Goal: Task Accomplishment & Management: Use online tool/utility

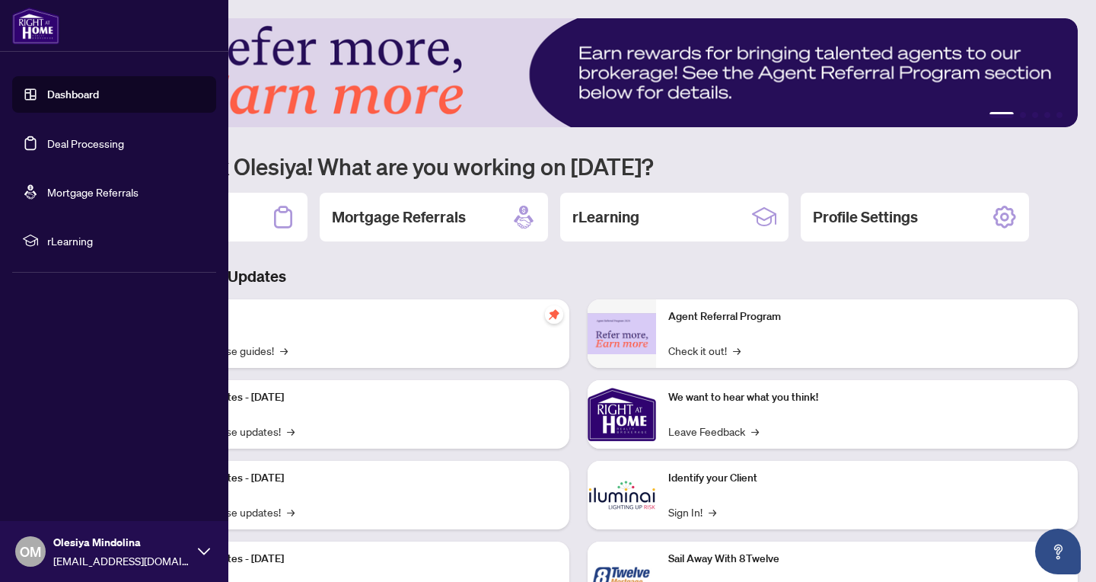
click at [84, 98] on link "Dashboard" at bounding box center [73, 95] width 52 height 14
click at [91, 142] on link "Deal Processing" at bounding box center [85, 143] width 77 height 14
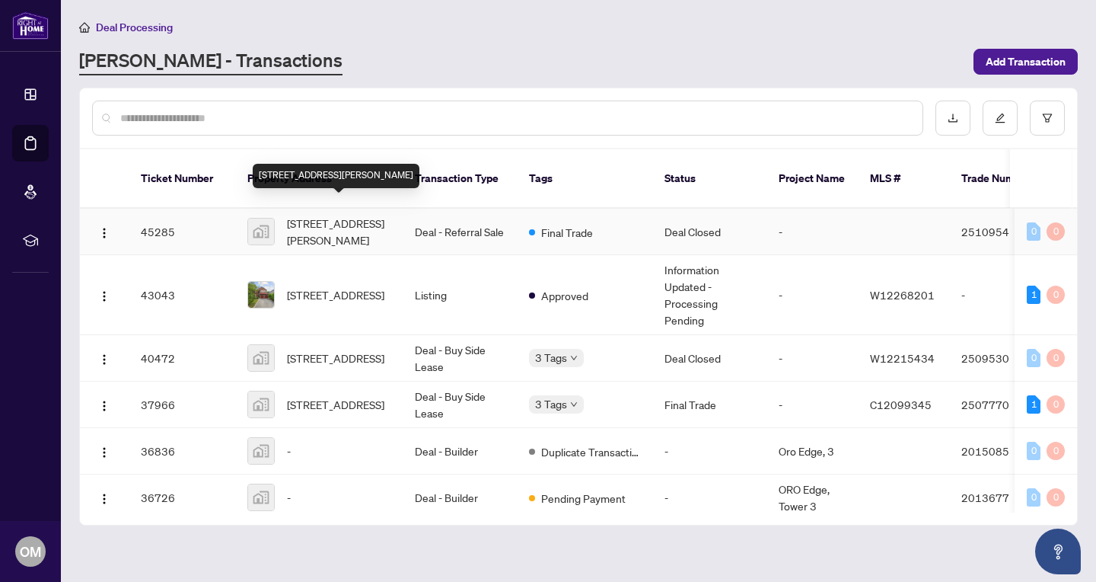
click at [338, 215] on span "[STREET_ADDRESS][PERSON_NAME]" at bounding box center [339, 231] width 104 height 33
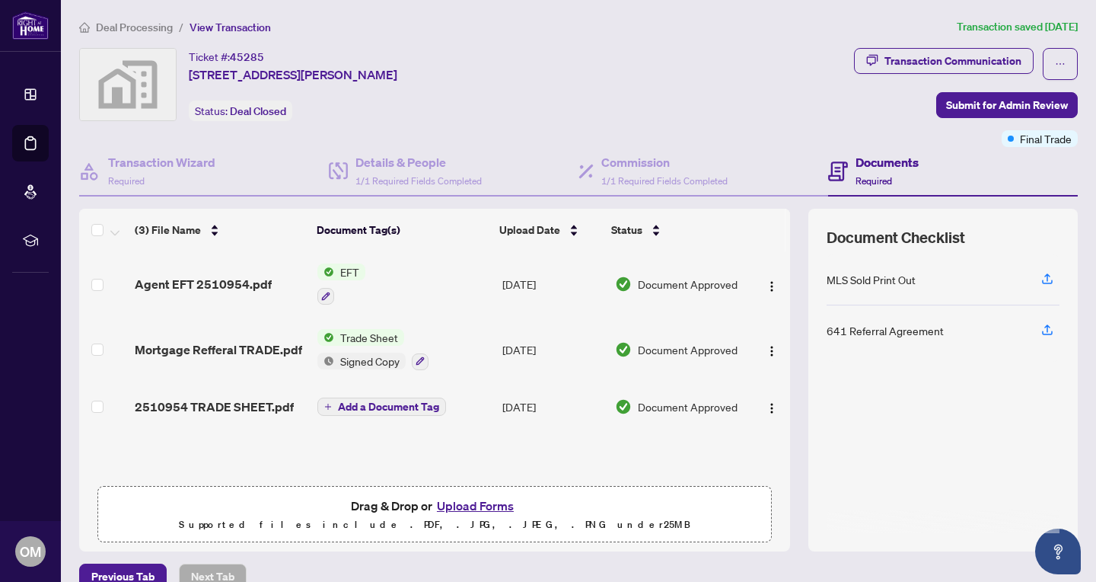
click at [350, 266] on span "EFT" at bounding box center [349, 271] width 31 height 17
click at [315, 348] on span "EFT" at bounding box center [340, 345] width 167 height 17
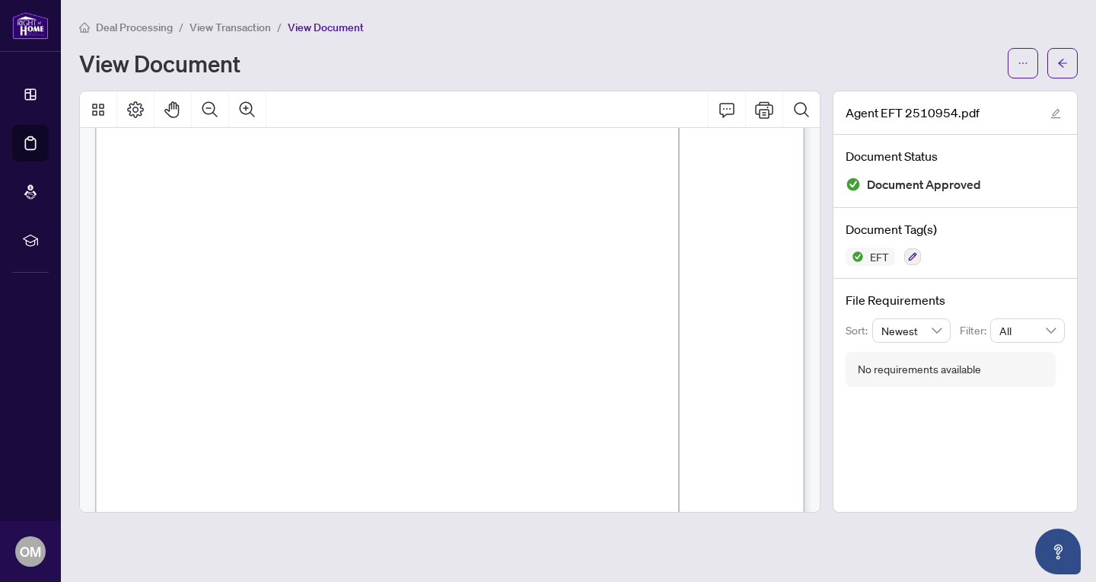
scroll to position [43, 0]
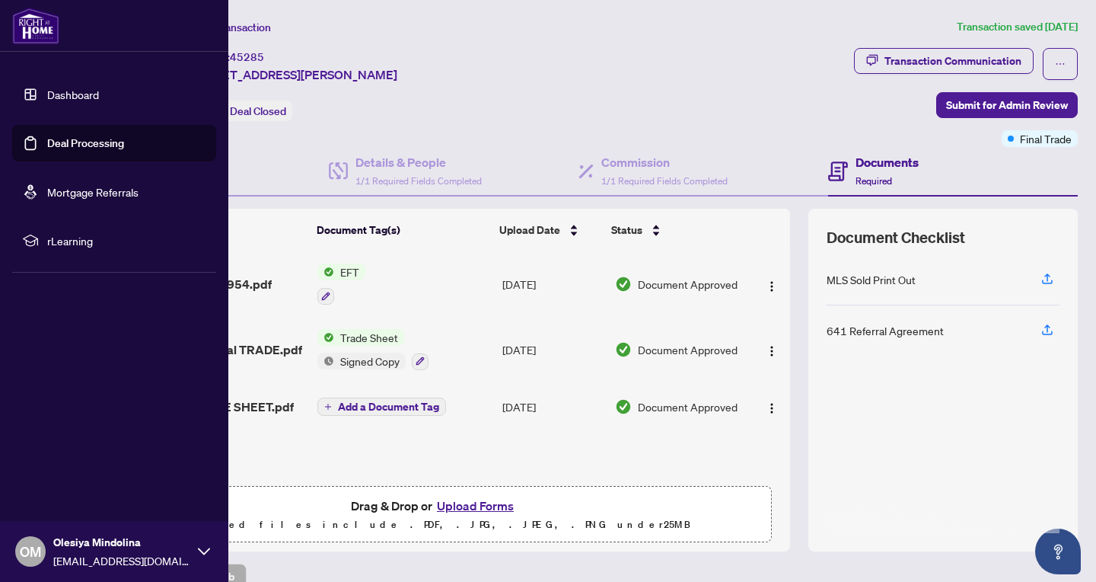
click at [47, 97] on link "Dashboard" at bounding box center [73, 95] width 52 height 14
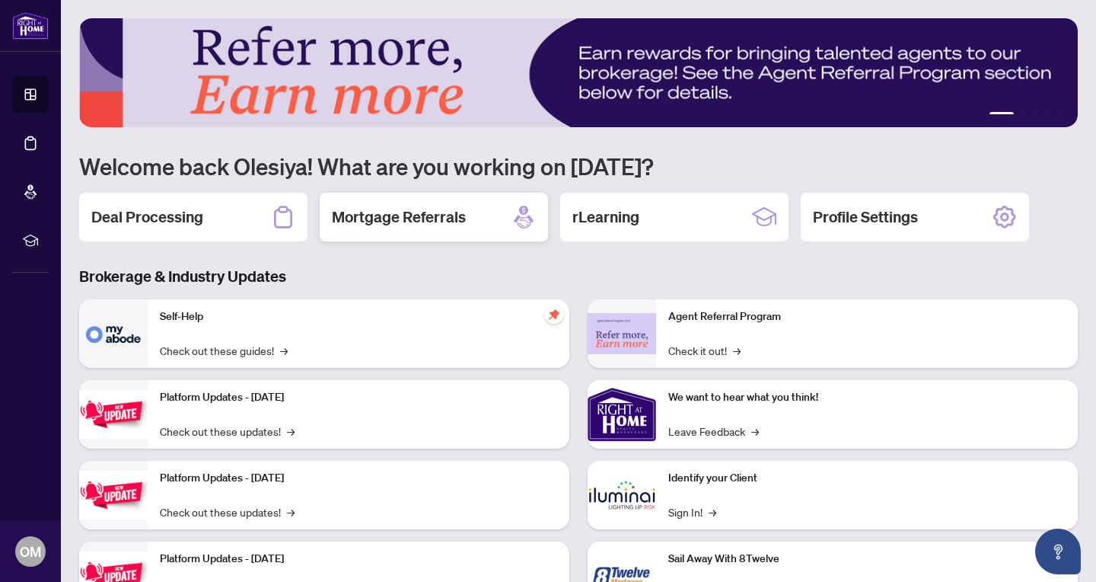
click at [391, 223] on h2 "Mortgage Referrals" at bounding box center [399, 216] width 134 height 21
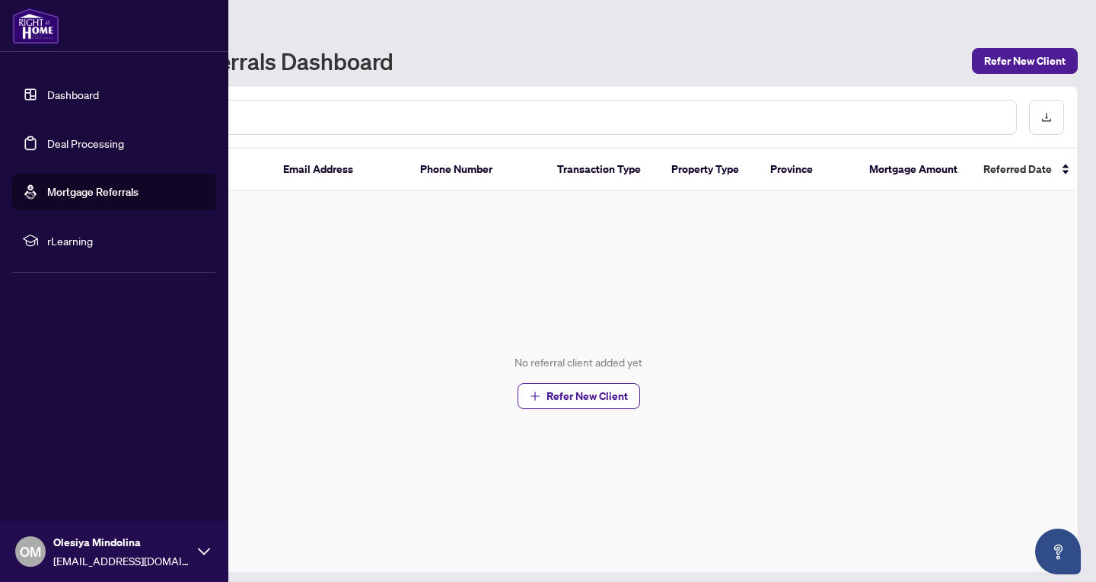
click at [58, 94] on link "Dashboard" at bounding box center [73, 95] width 52 height 14
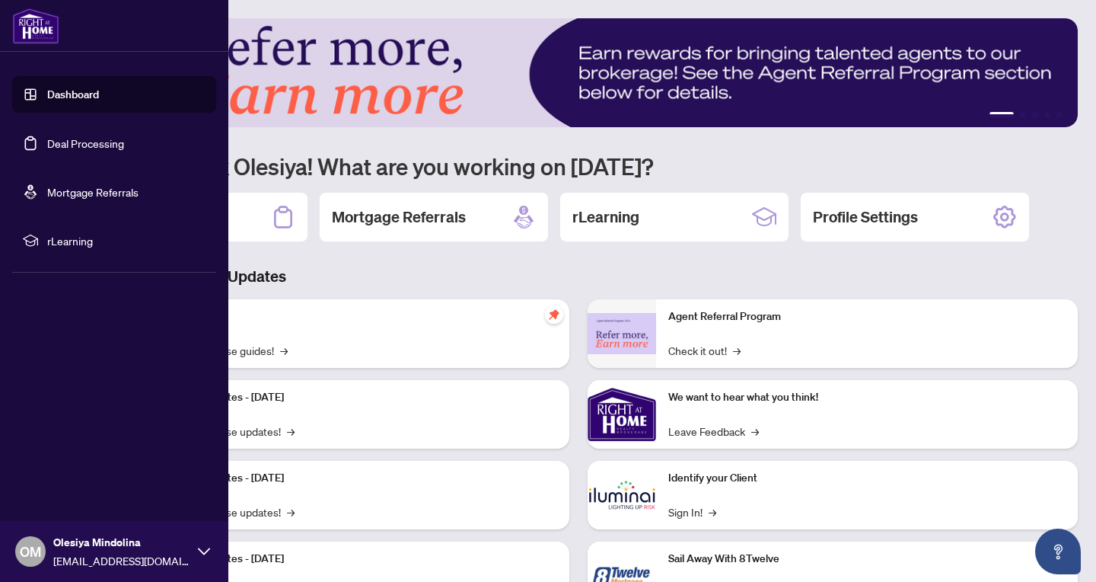
click at [78, 144] on link "Deal Processing" at bounding box center [85, 143] width 77 height 14
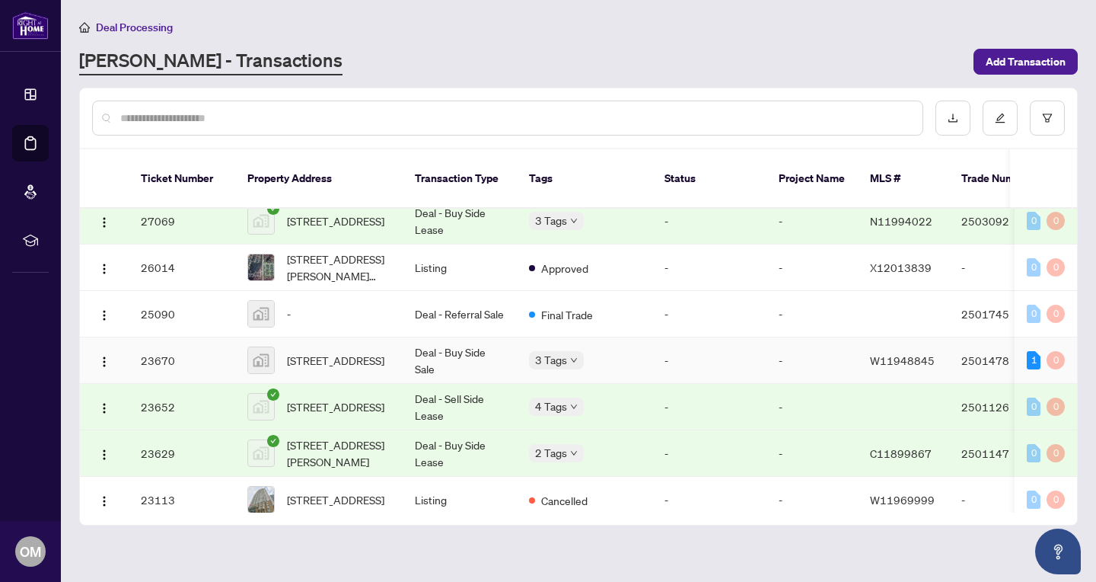
scroll to position [512, 0]
